Goal: Task Accomplishment & Management: Use online tool/utility

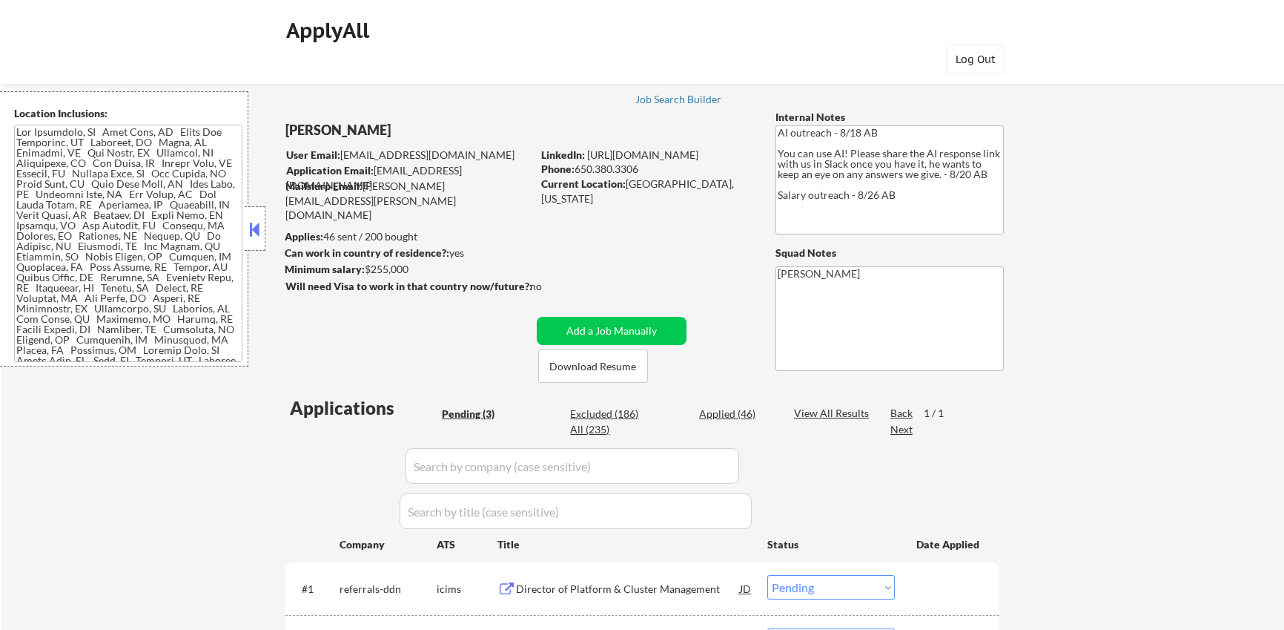
select select ""pending""
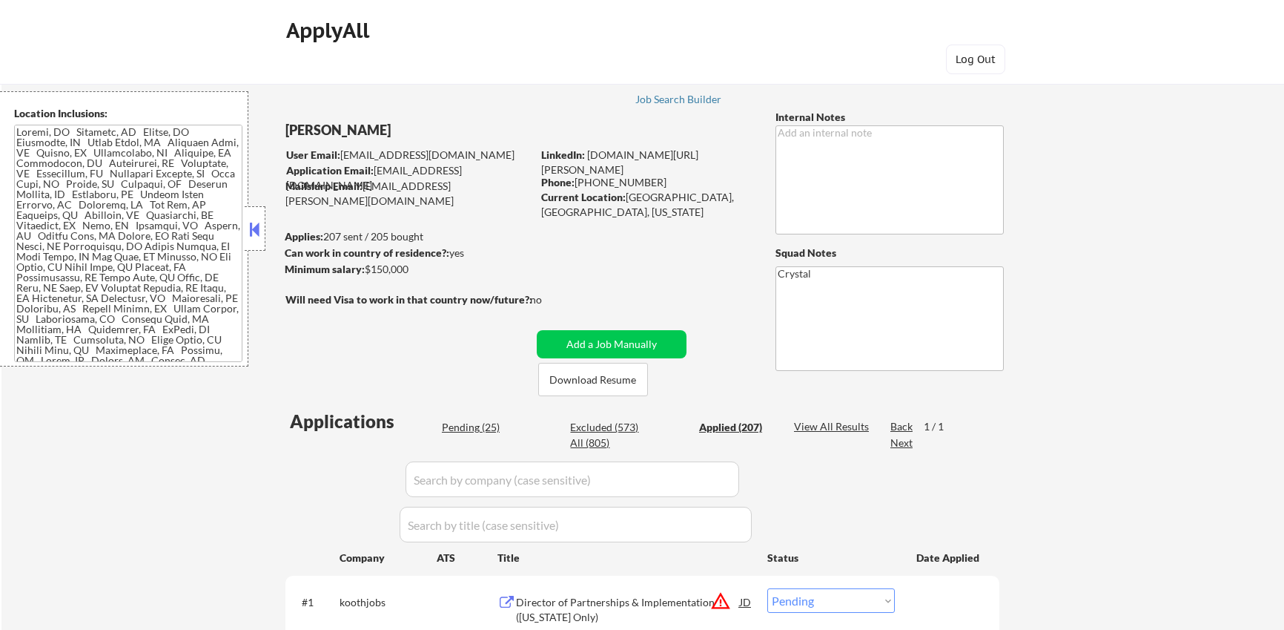
select select ""pending""
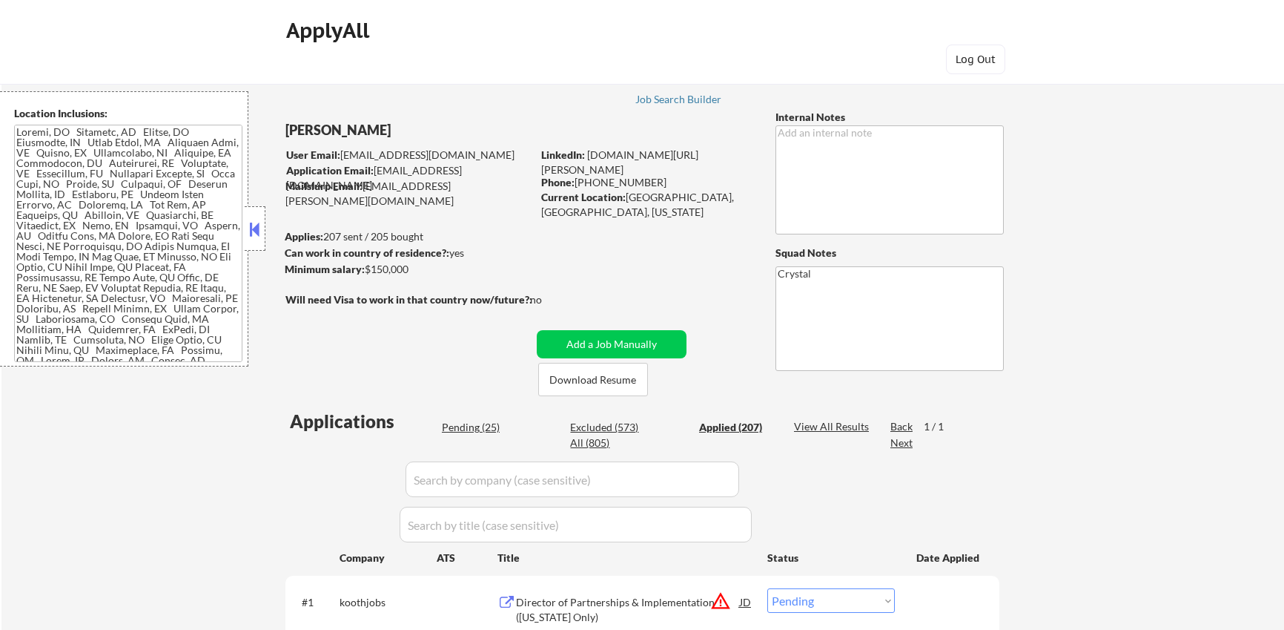
select select ""pending""
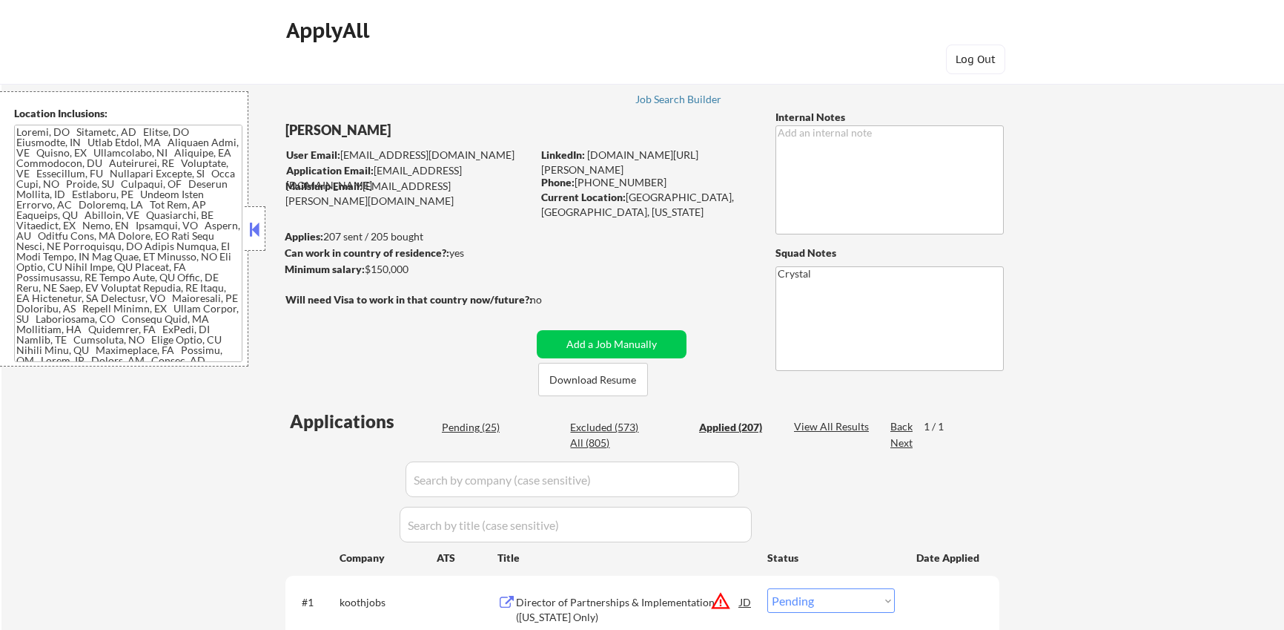
select select ""pending""
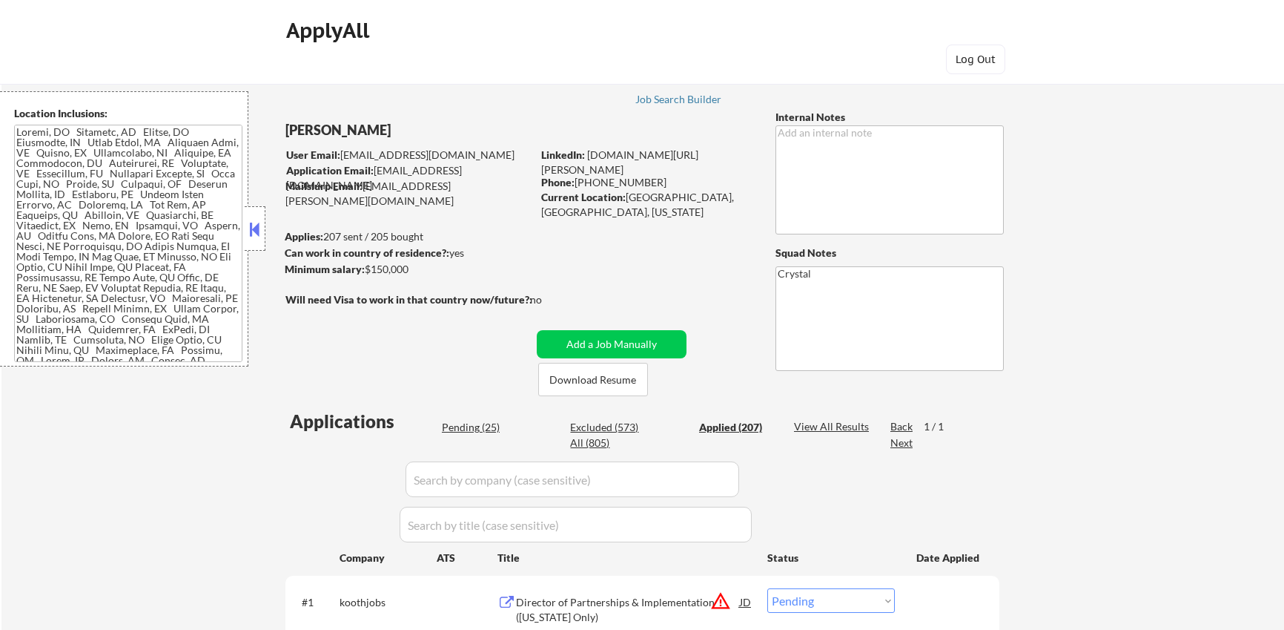
select select ""pending""
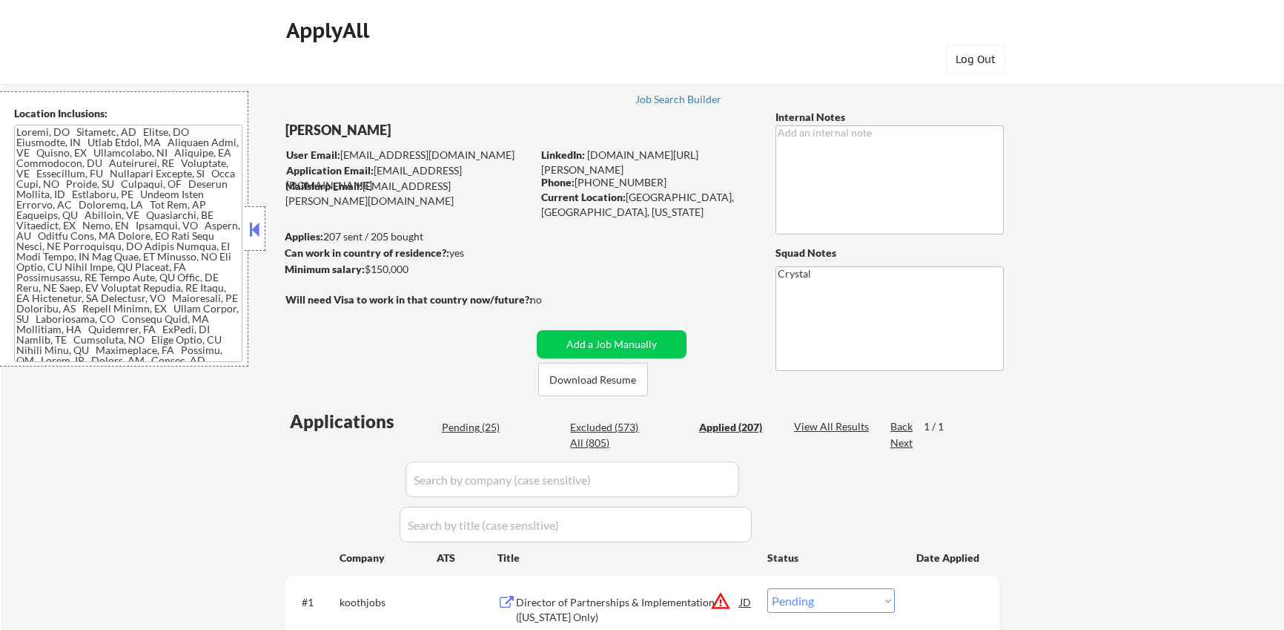
select select ""pending""
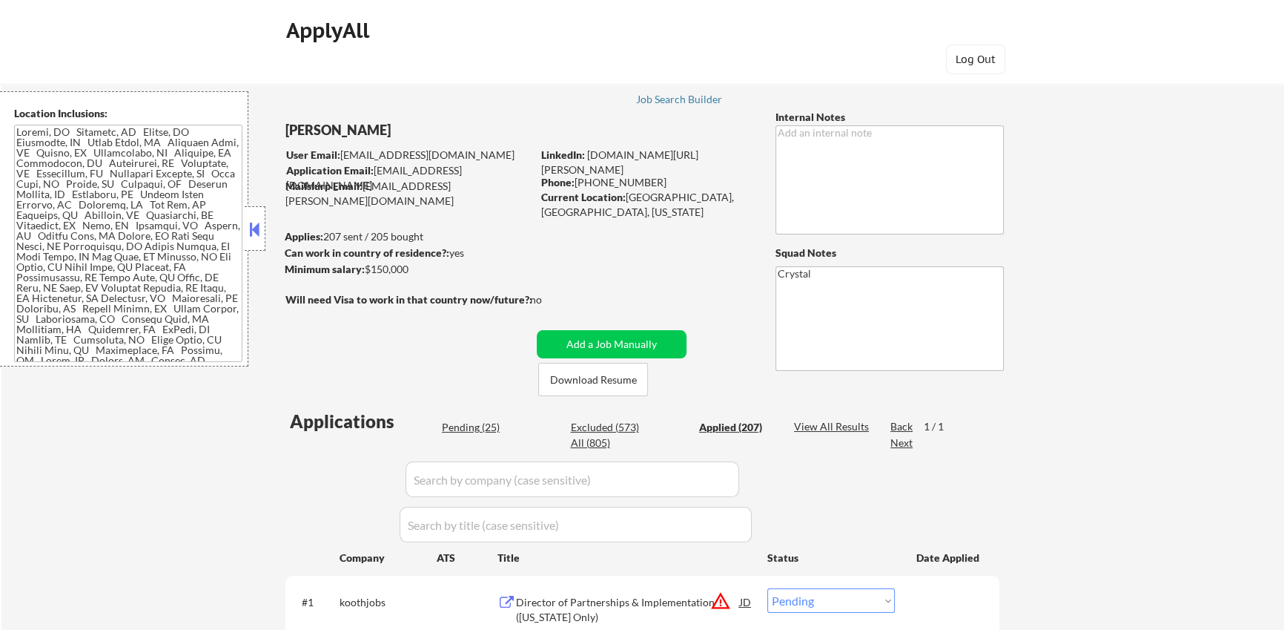
select select ""applied""
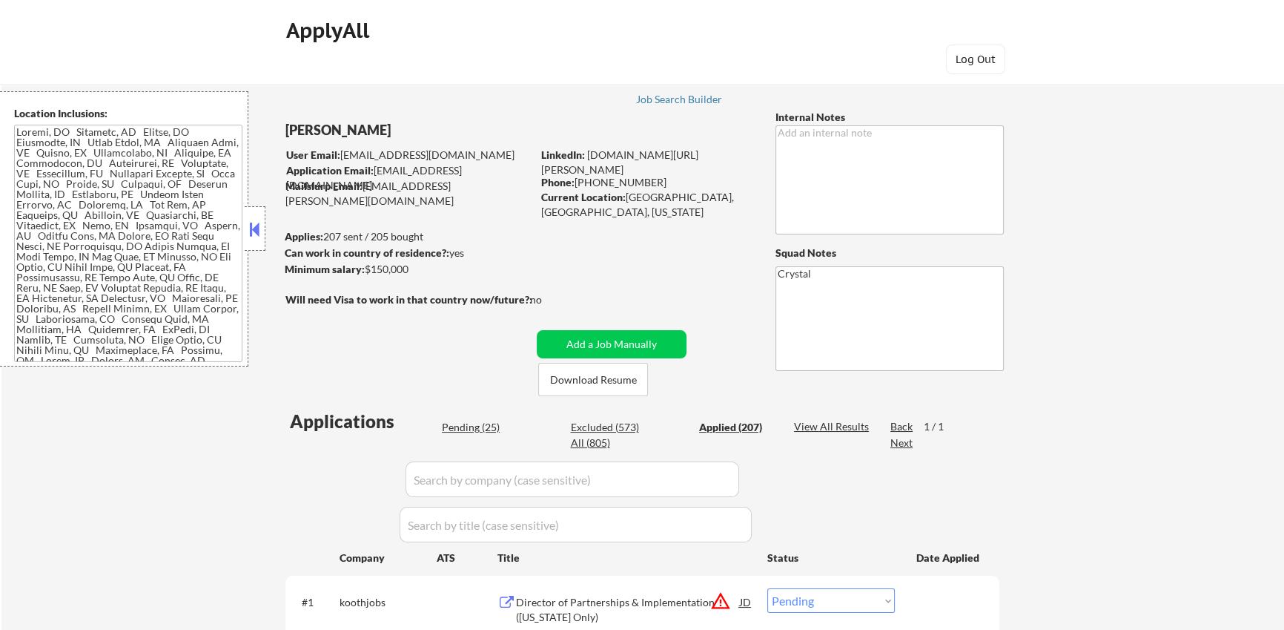
select select ""applied""
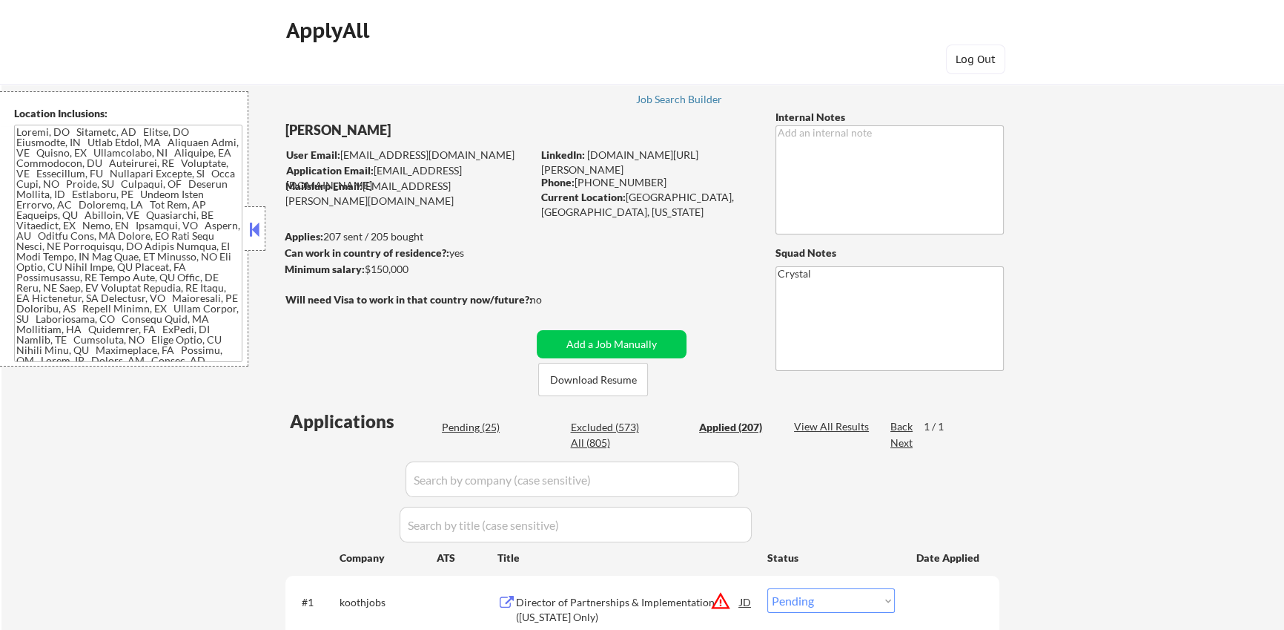
select select ""applied""
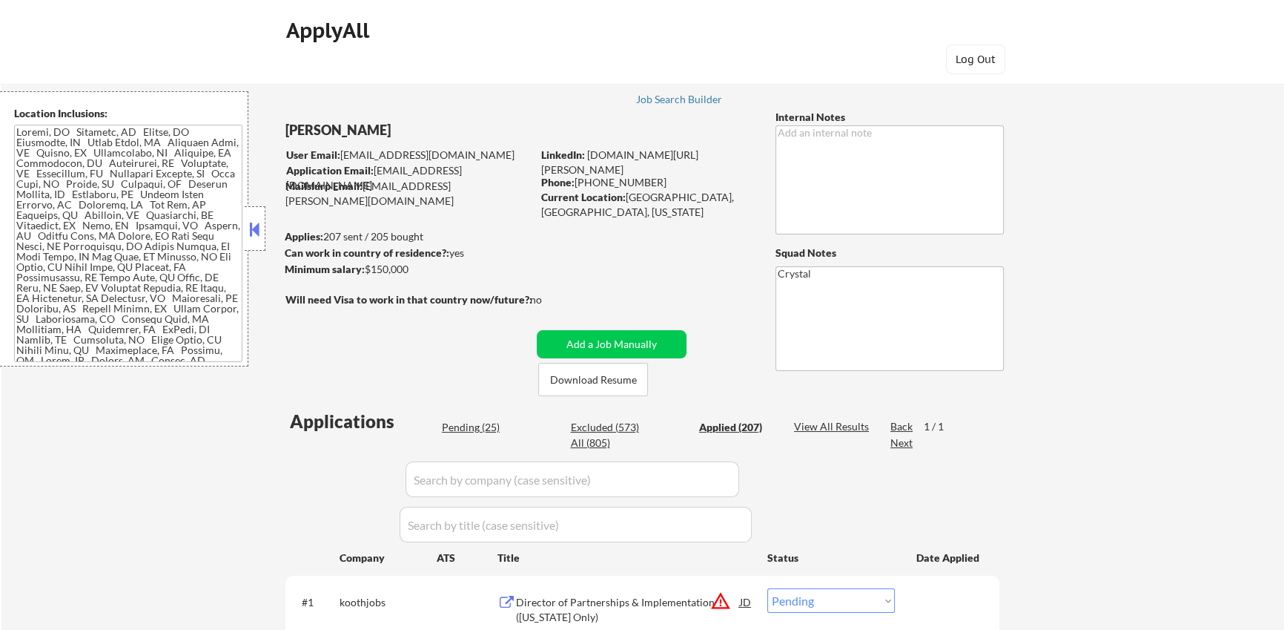
select select ""applied""
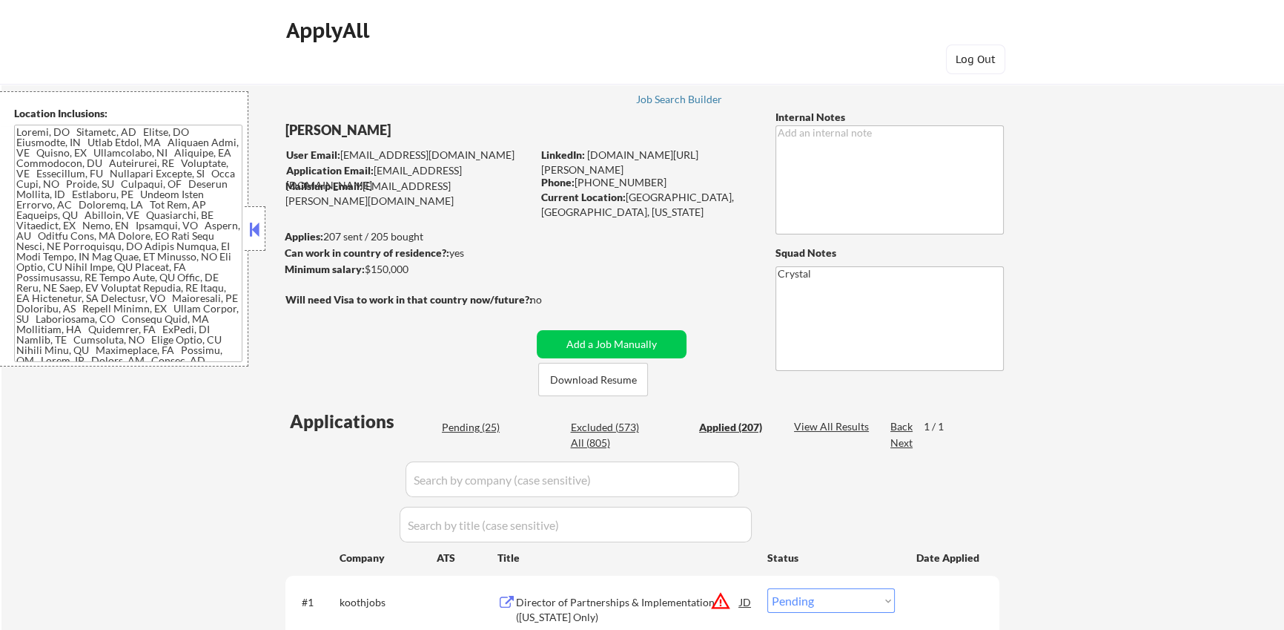
select select ""applied""
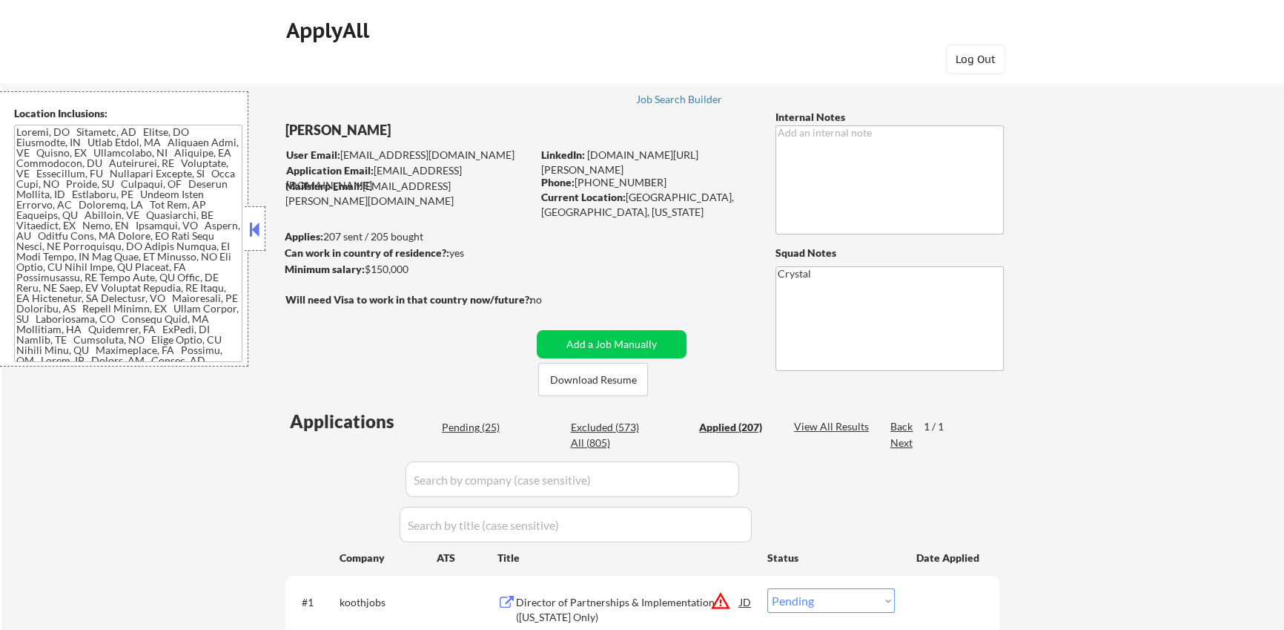
select select ""applied""
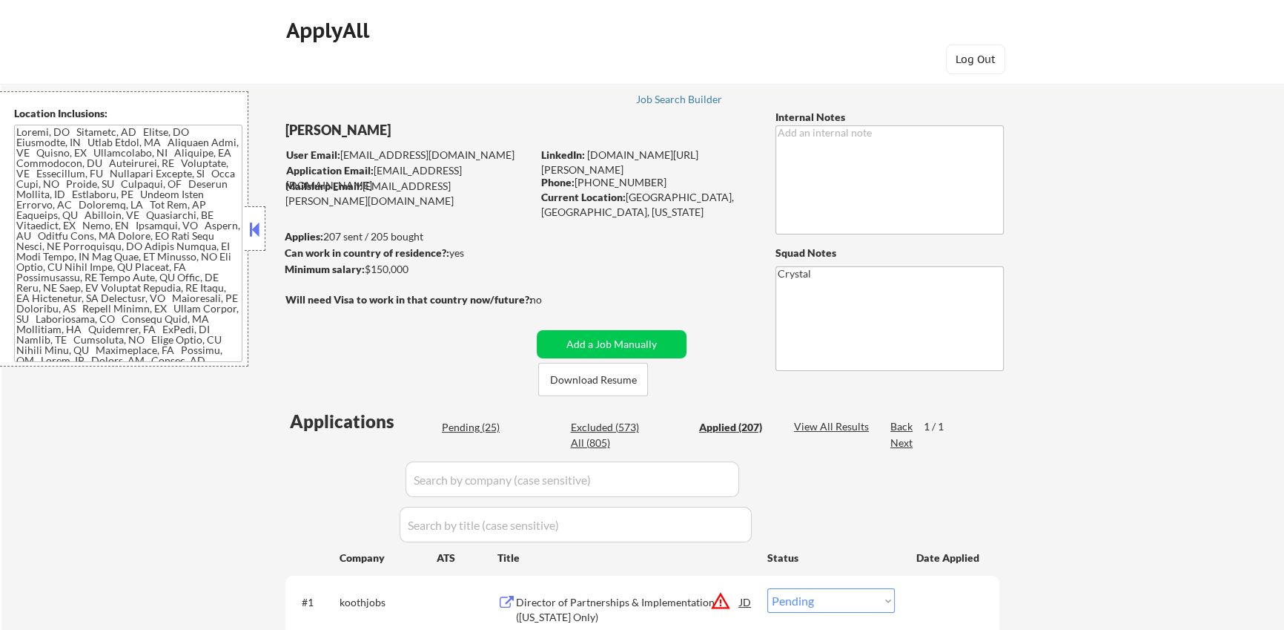
select select ""applied""
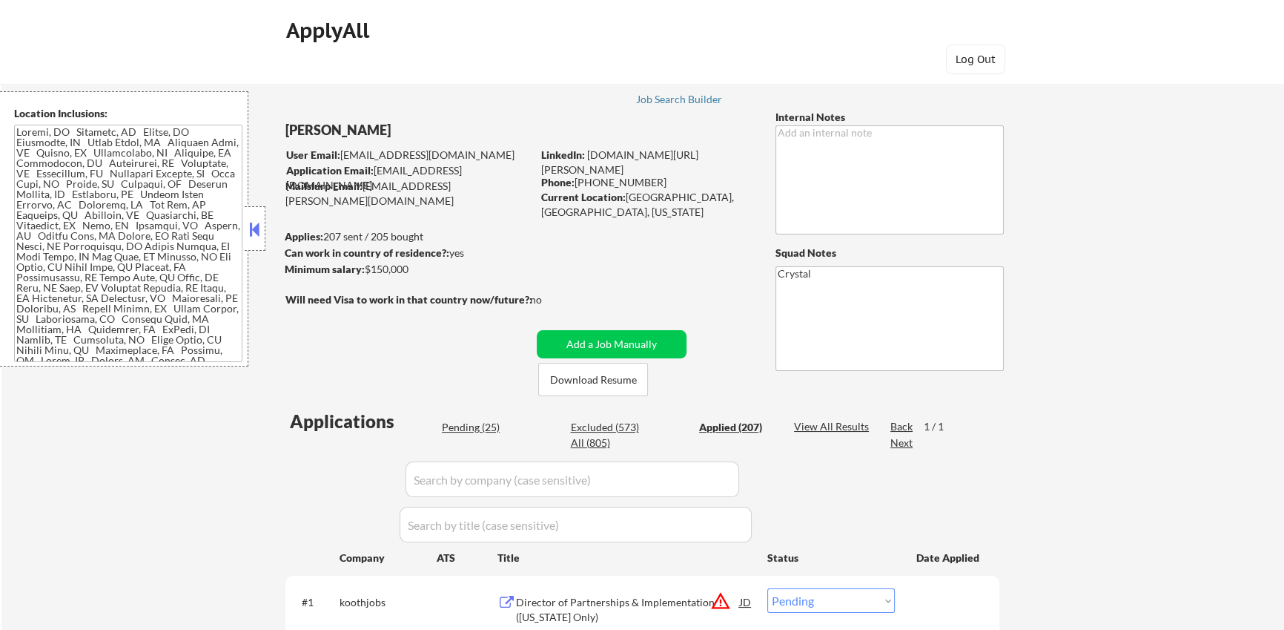
select select ""applied""
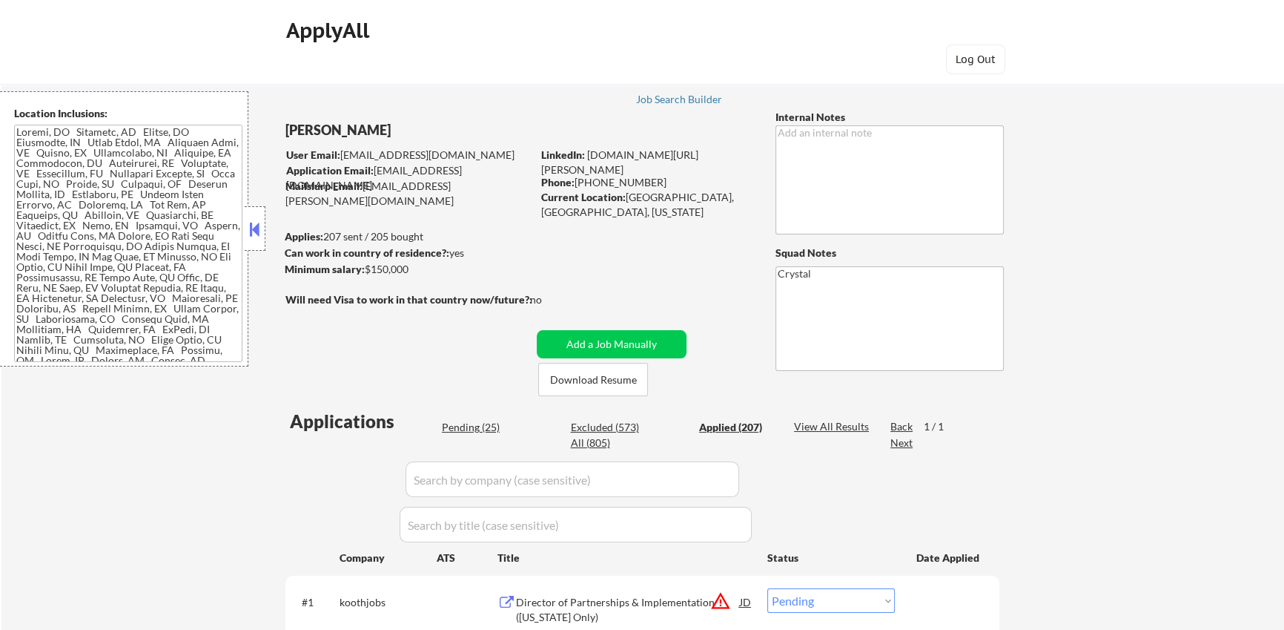
select select ""applied""
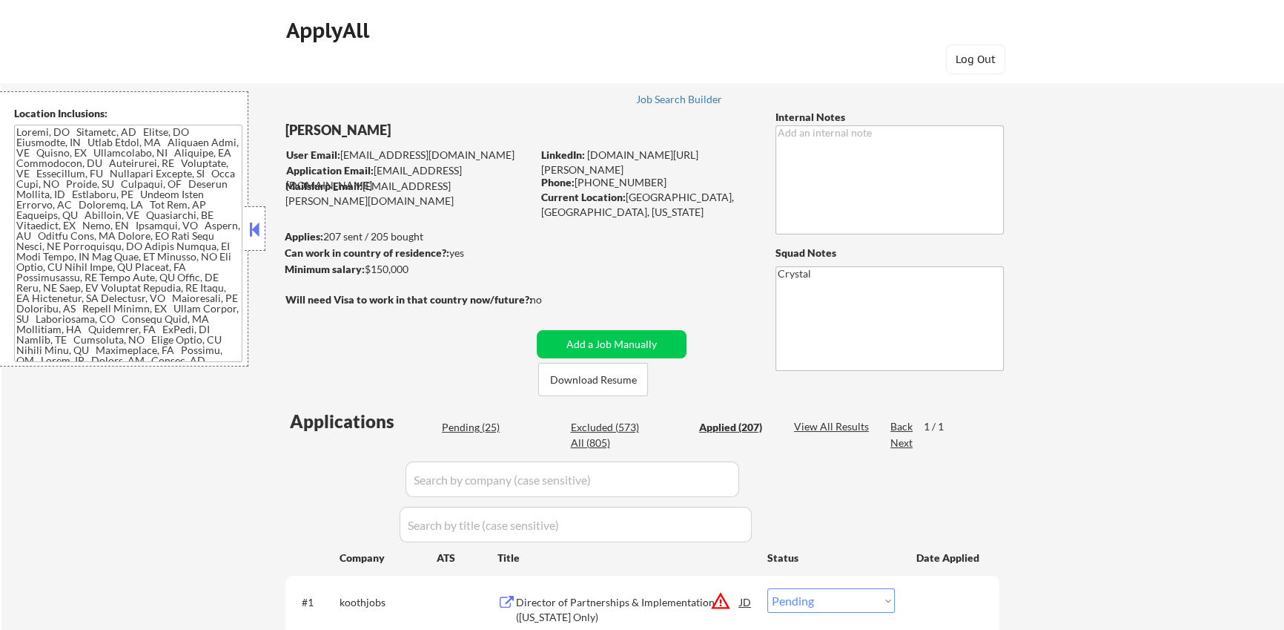
select select ""applied""
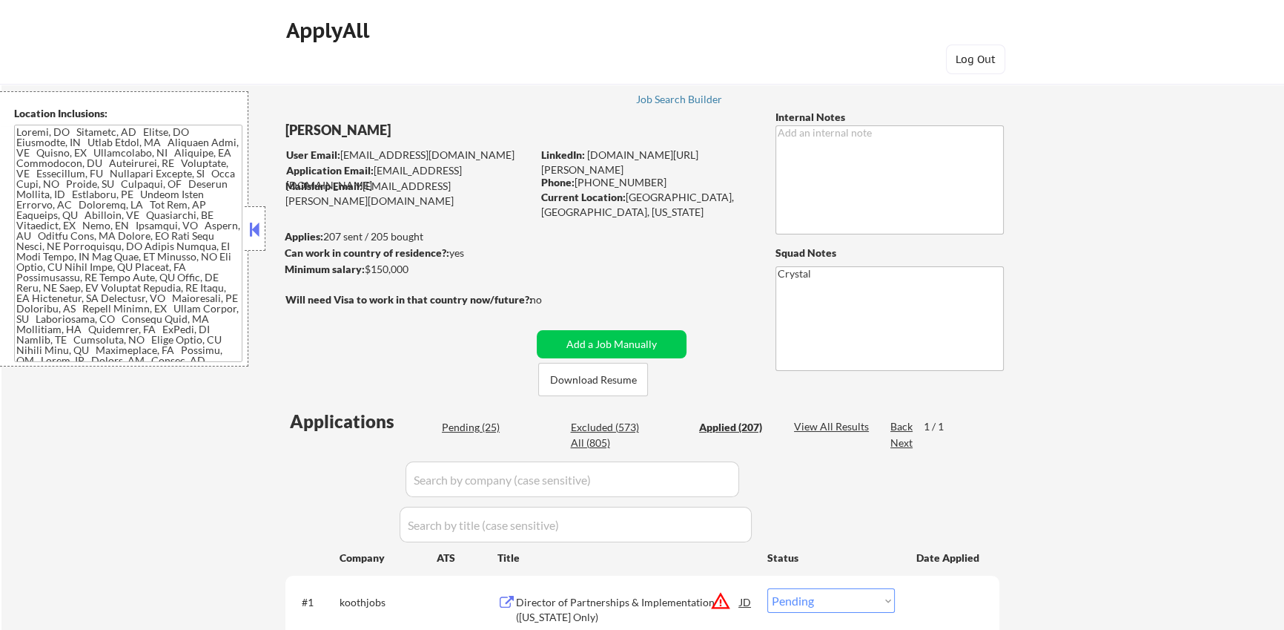
select select ""applied""
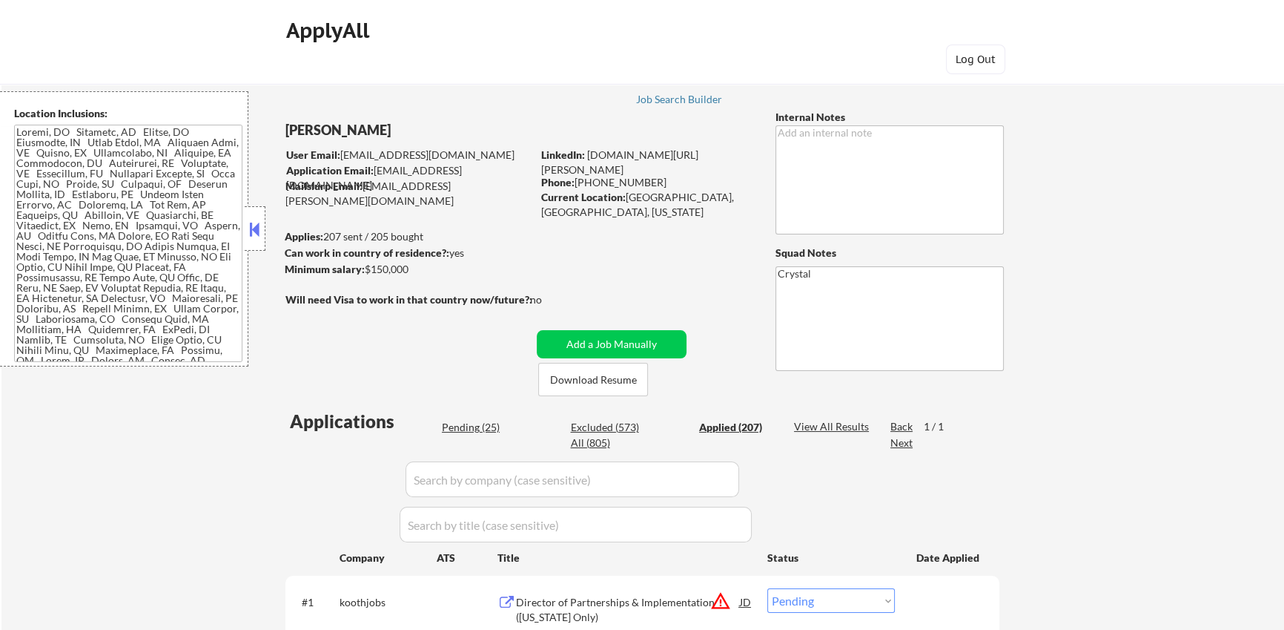
select select ""applied""
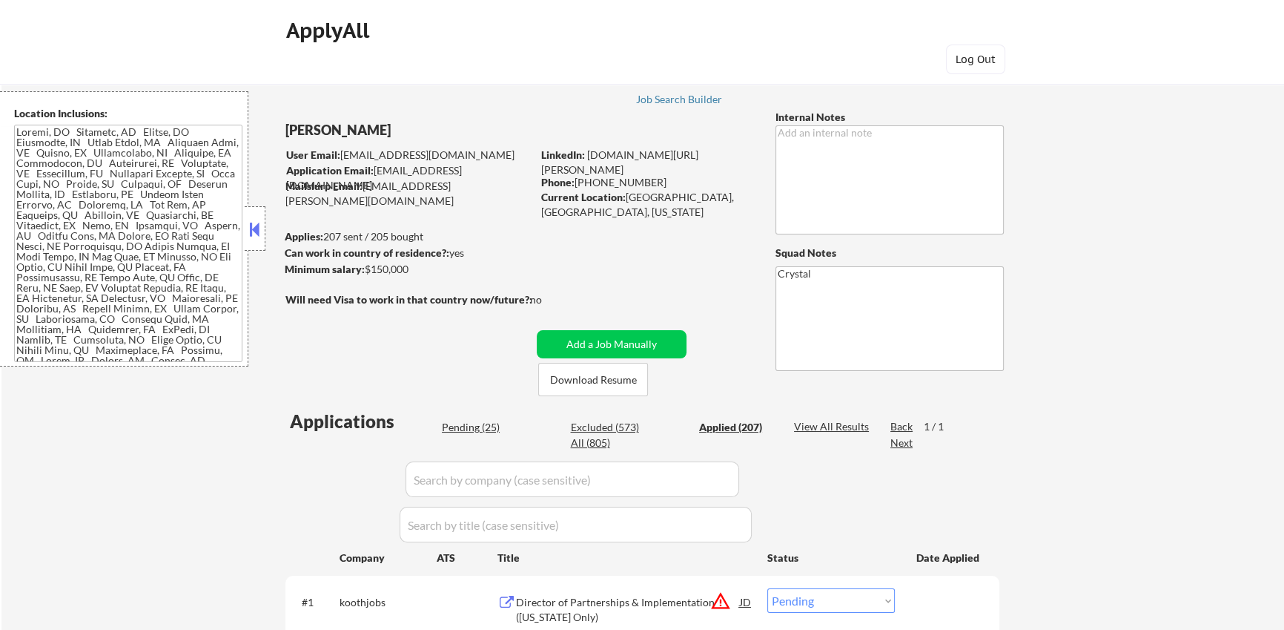
select select ""applied""
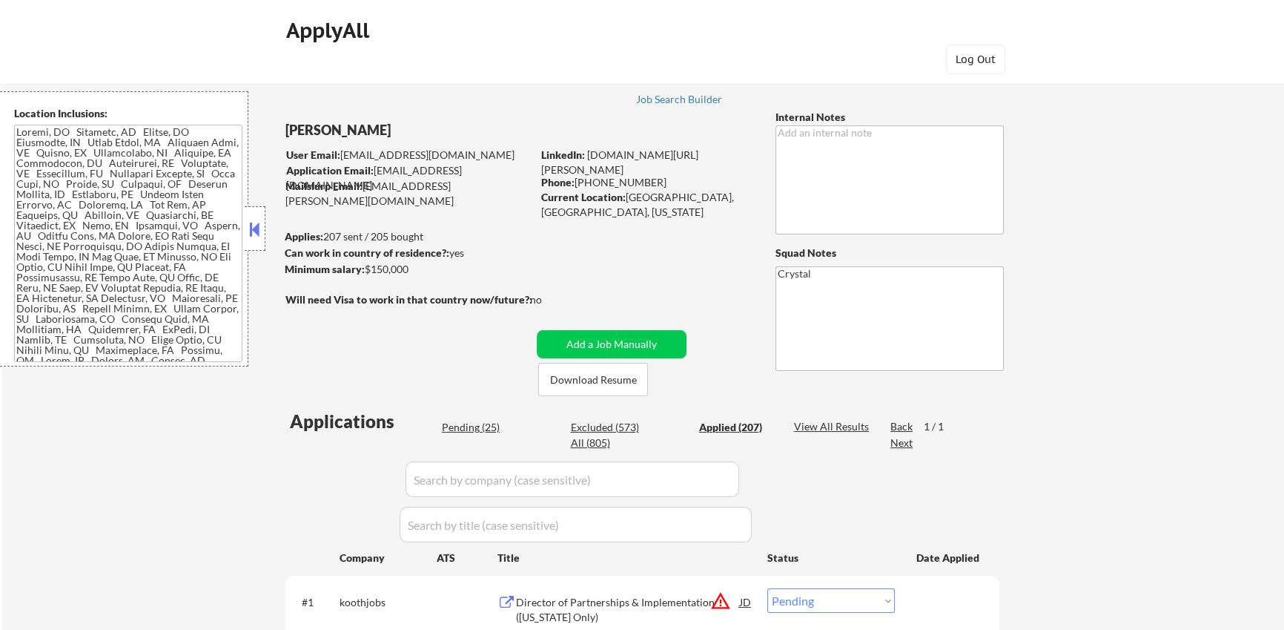
select select ""applied""
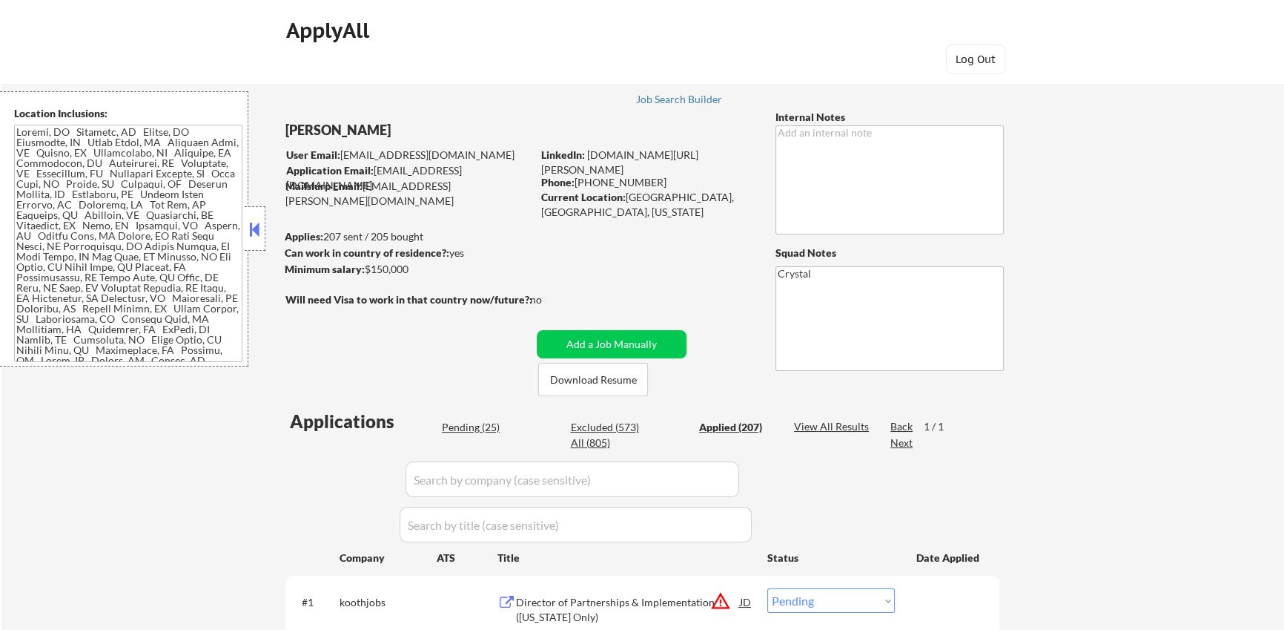
select select ""applied""
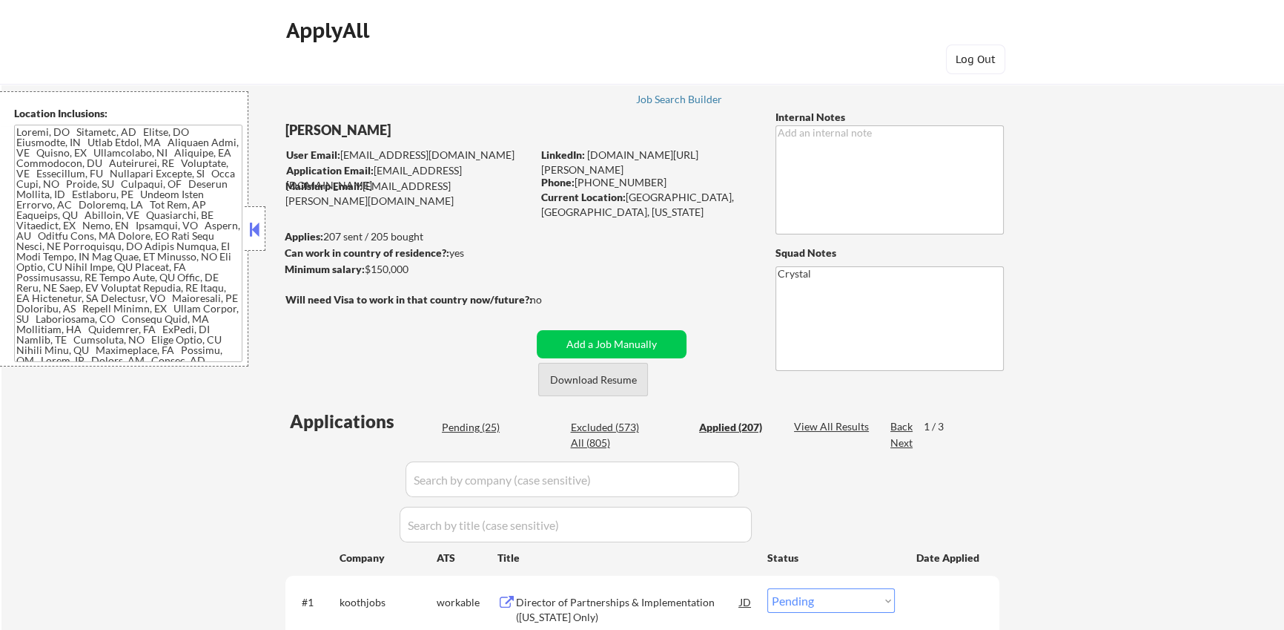
select select ""applied""
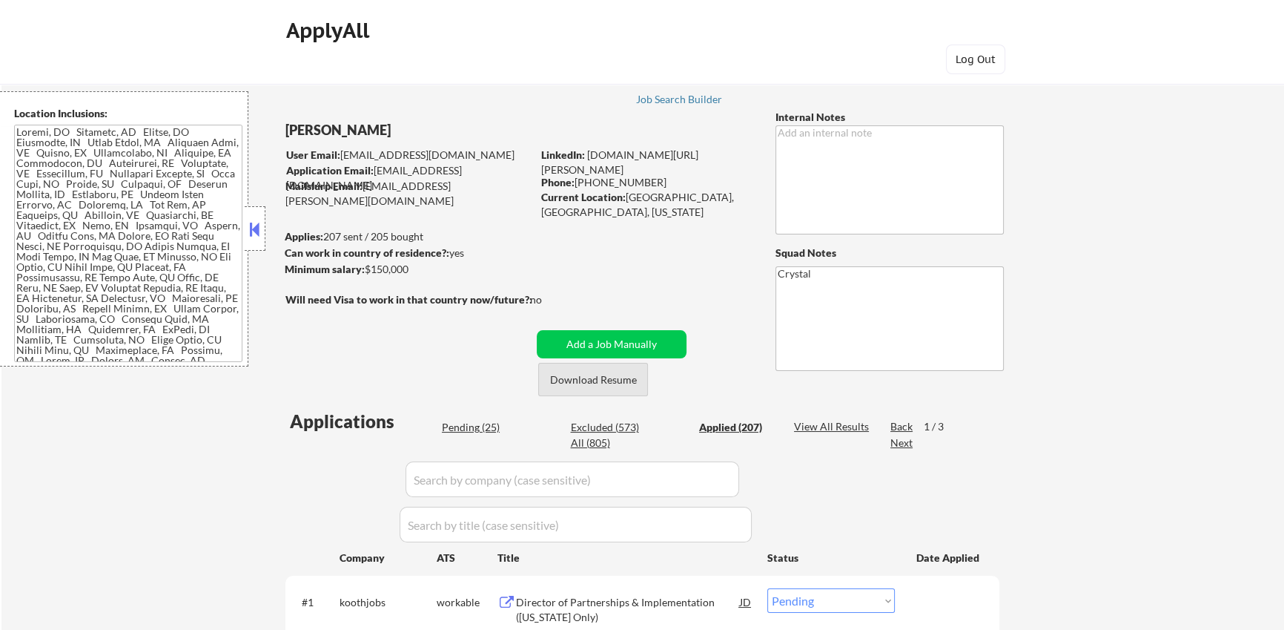
select select ""applied""
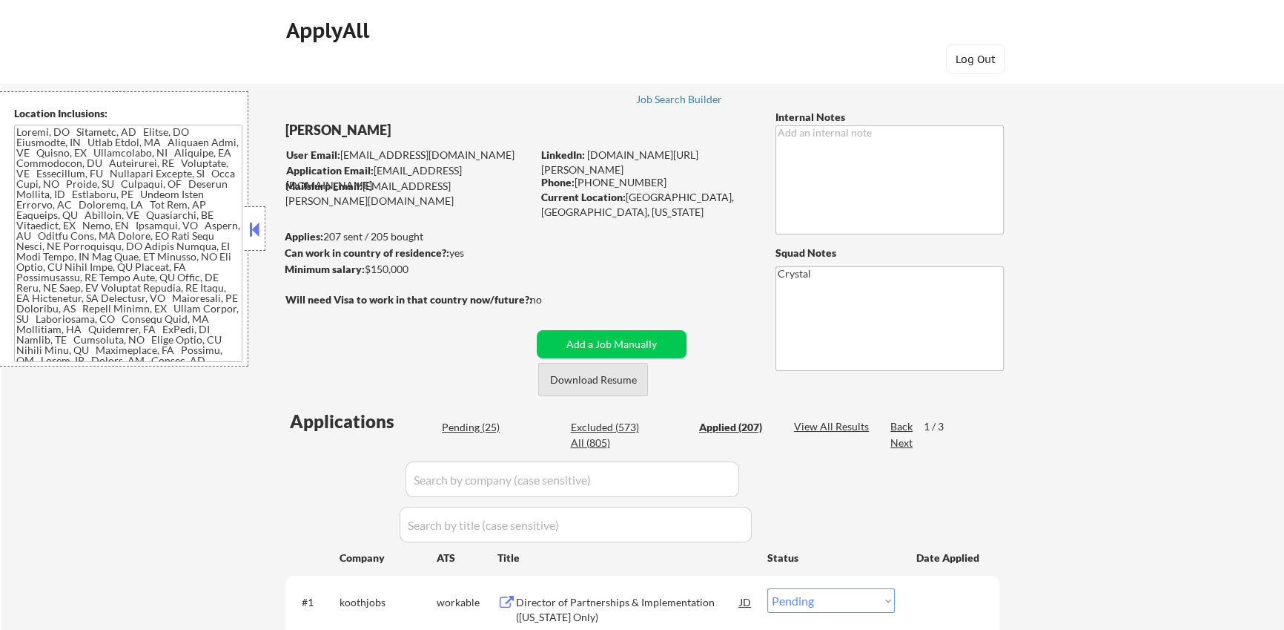
select select ""applied""
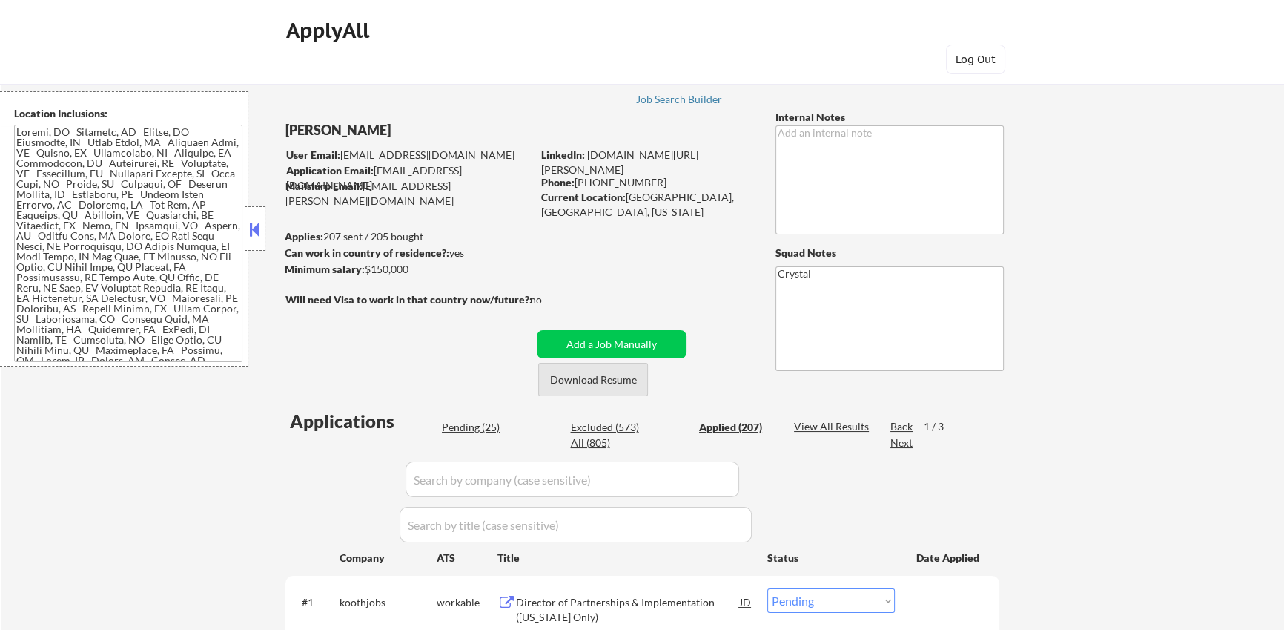
select select ""applied""
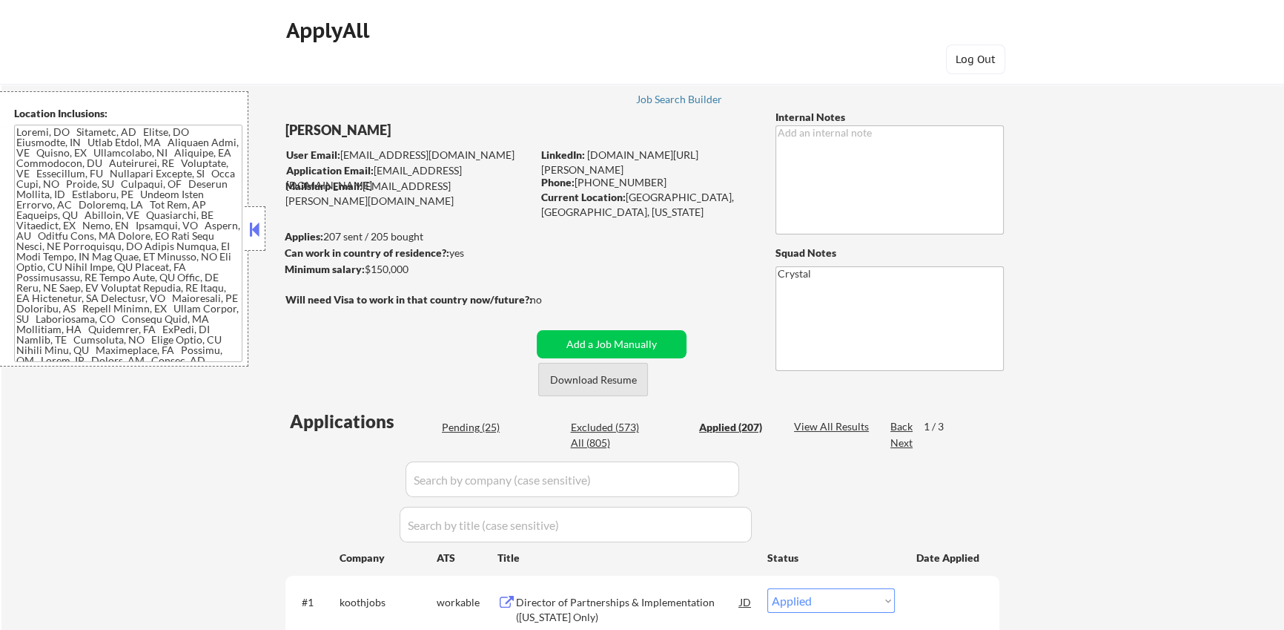
select select ""applied""
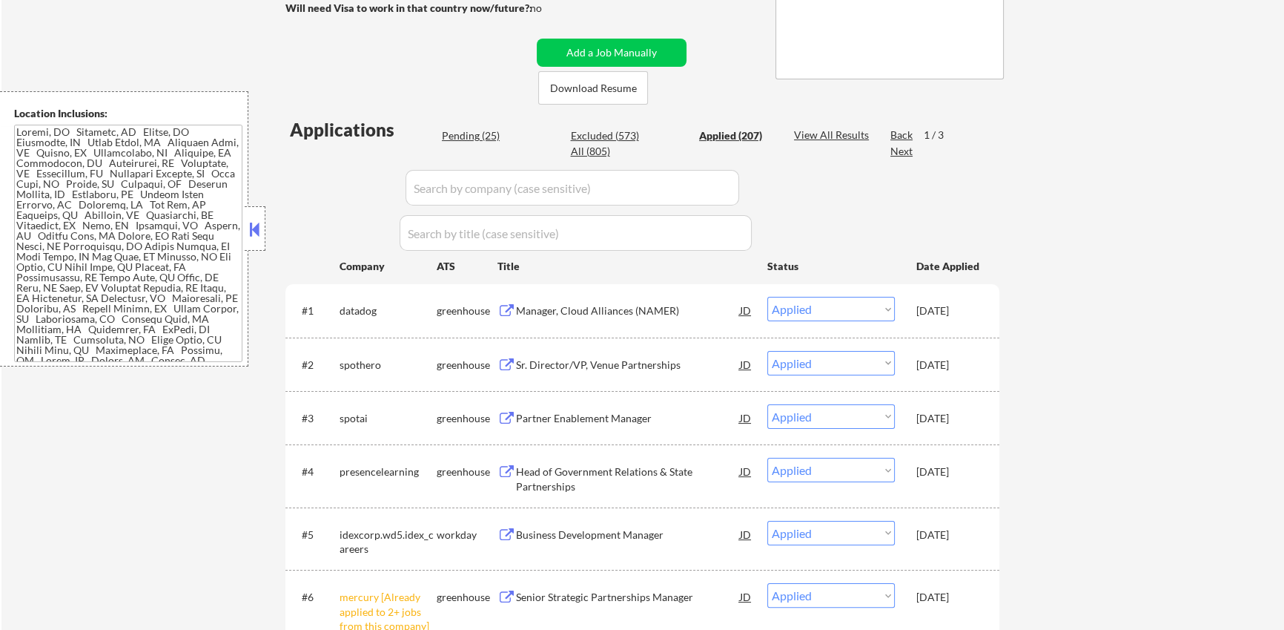
scroll to position [276, 0]
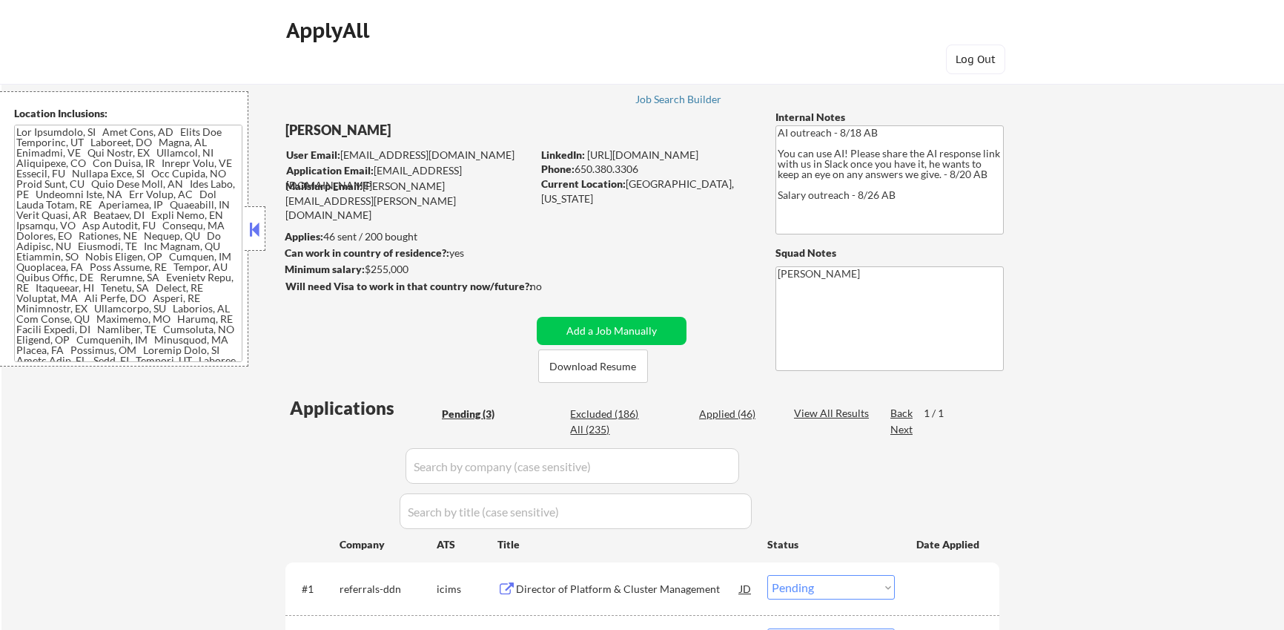
select select ""pending""
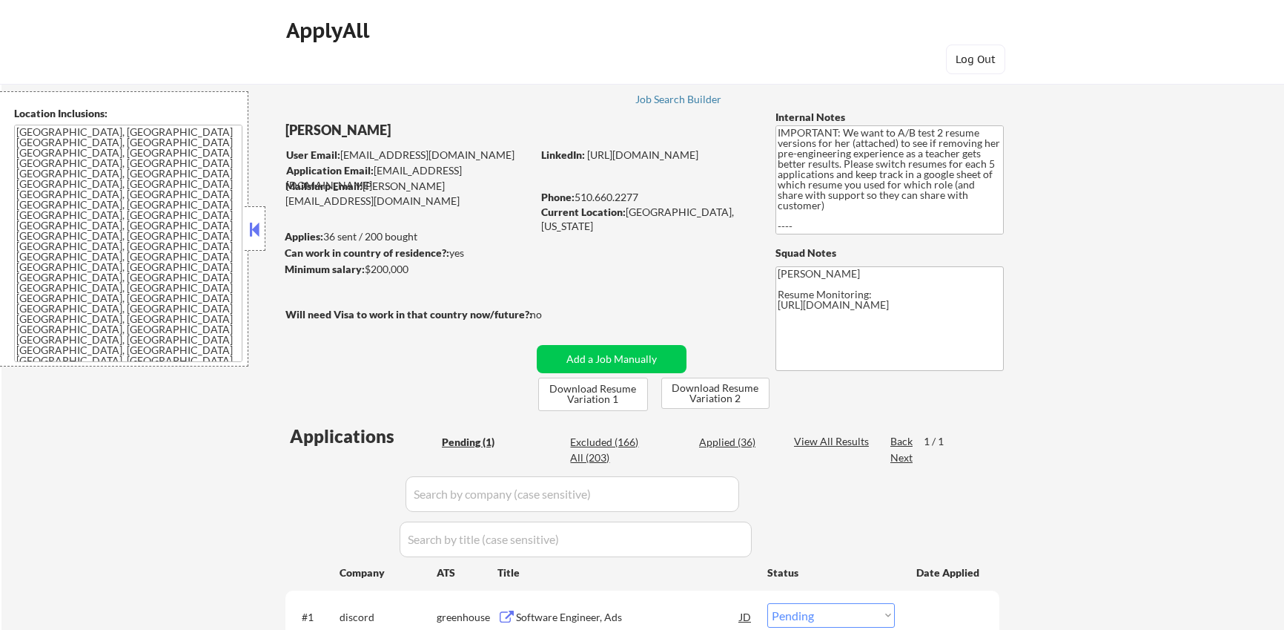
select select ""pending""
drag, startPoint x: 475, startPoint y: 152, endPoint x: 342, endPoint y: 148, distance: 133.5
click at [342, 148] on div "User Email: sheenashirakhon@gmail.com" at bounding box center [408, 155] width 245 height 15
copy div "sheenashirakhon@gmail.com"
select select ""pending""
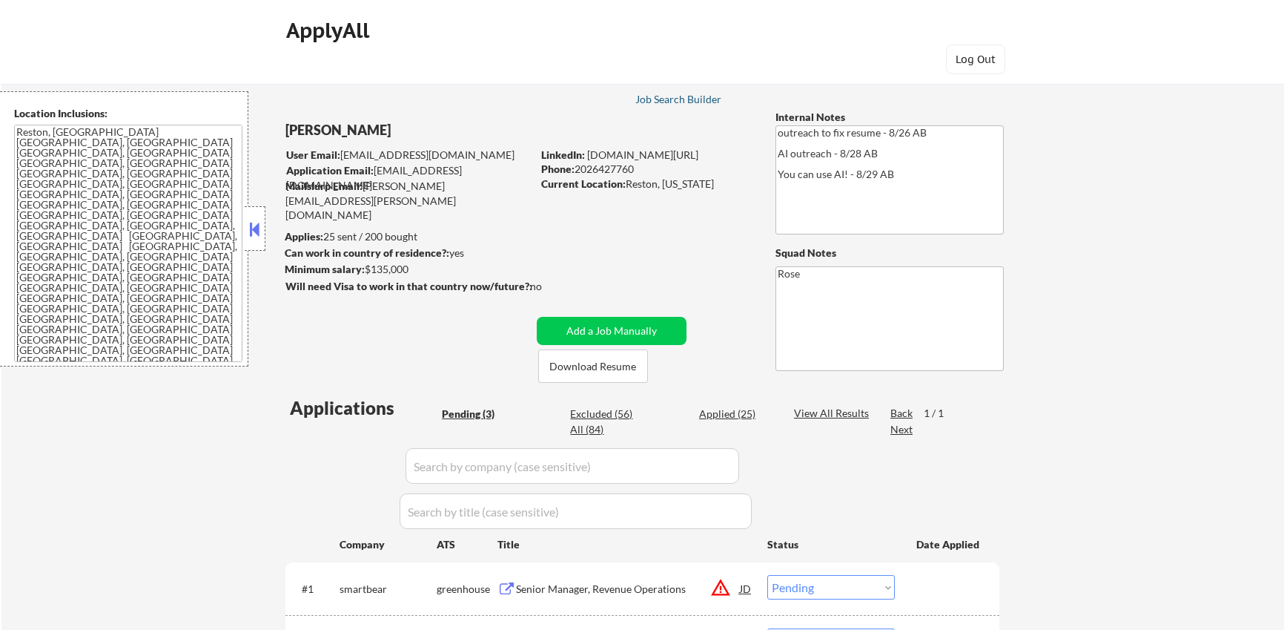
select select ""pending""
click at [676, 102] on div "Job Search Builder" at bounding box center [678, 99] width 87 height 10
